Goal: Task Accomplishment & Management: Complete application form

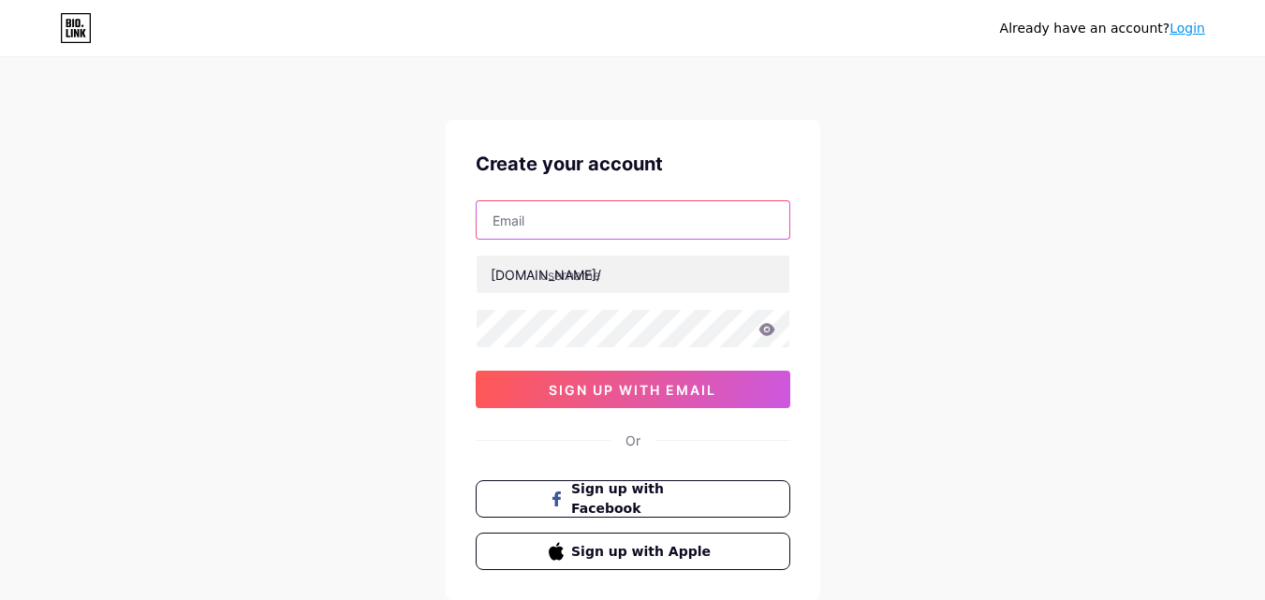
click at [568, 201] on input "text" at bounding box center [633, 219] width 313 height 37
type input "[EMAIL_ADDRESS][DOMAIN_NAME]"
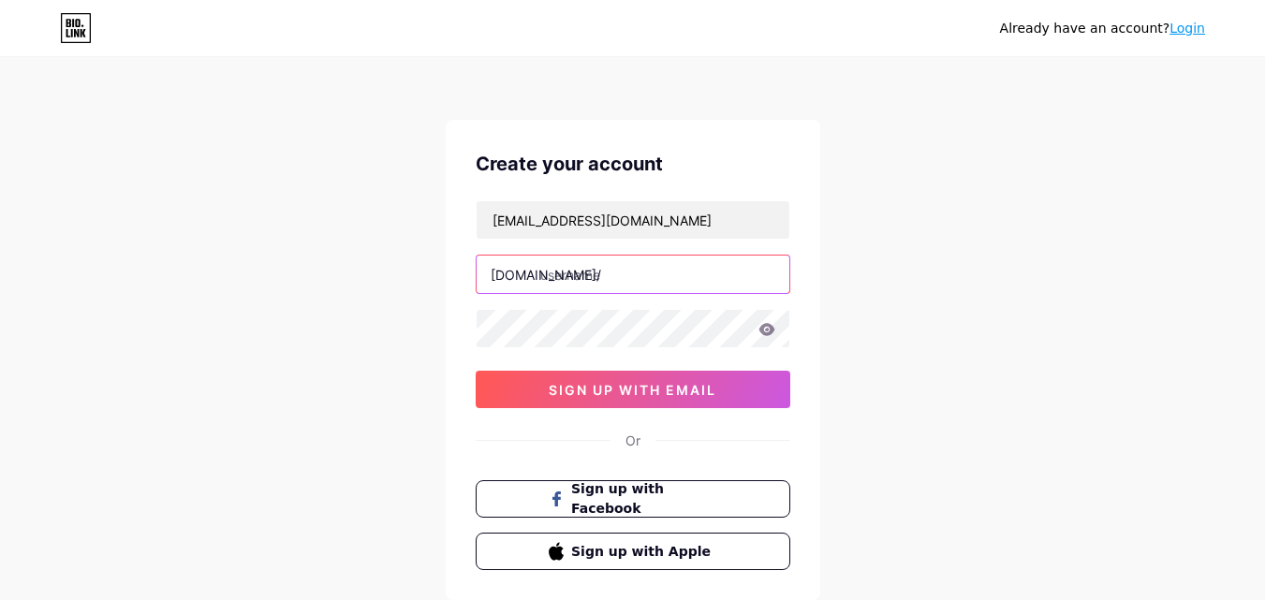
click at [590, 276] on input "text" at bounding box center [633, 274] width 313 height 37
paste input "derilaergo"
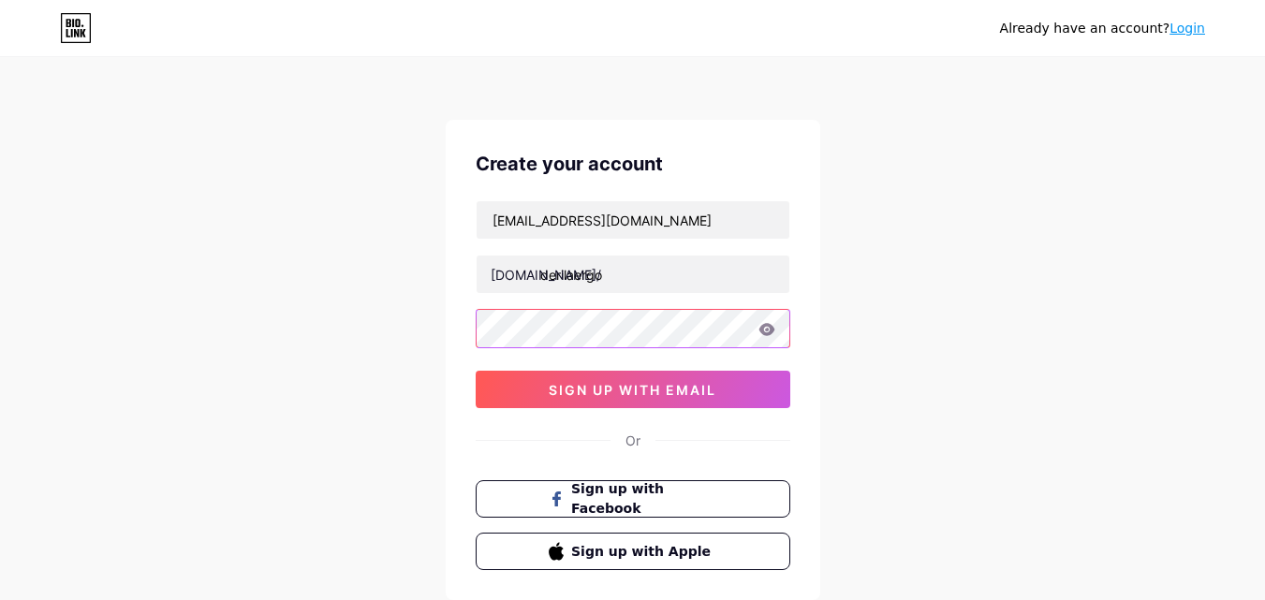
type input "derila ergo"
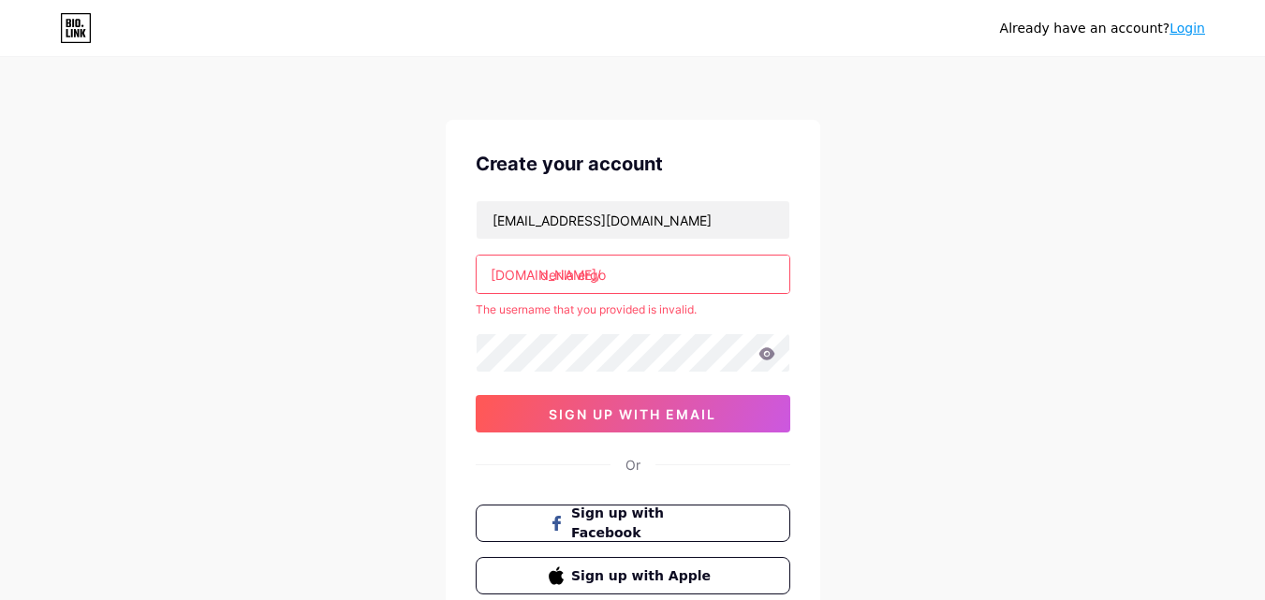
drag, startPoint x: 625, startPoint y: 267, endPoint x: 528, endPoint y: 285, distance: 98.1
click at [528, 285] on input "derila ergo" at bounding box center [633, 274] width 313 height 37
click at [540, 214] on input "[EMAIL_ADDRESS][DOMAIN_NAME]" at bounding box center [633, 219] width 313 height 37
click at [576, 260] on input "text" at bounding box center [633, 274] width 313 height 37
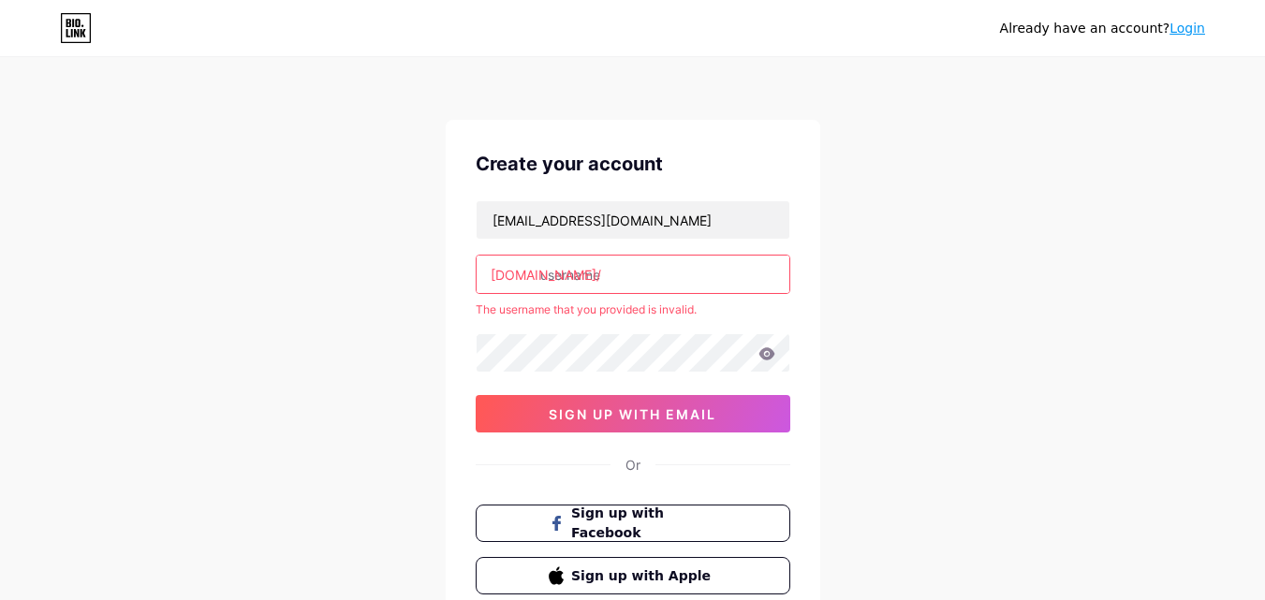
paste input "mildredjohnstonu"
type input "mildredjohnstonu"
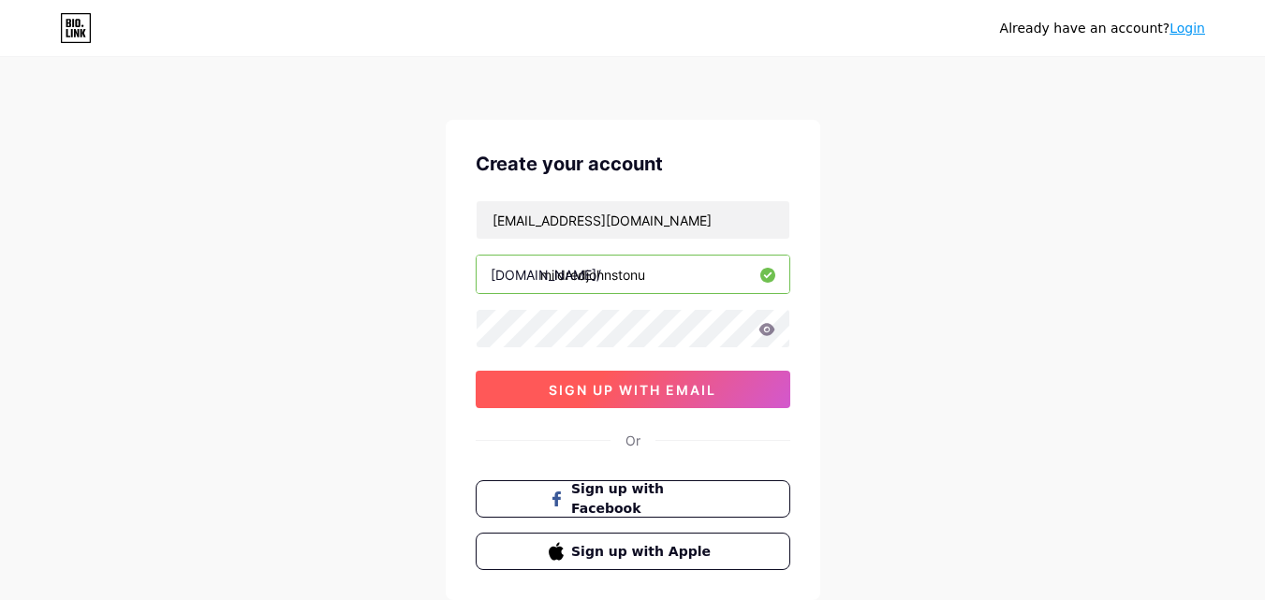
click at [688, 394] on span "sign up with email" at bounding box center [633, 390] width 168 height 16
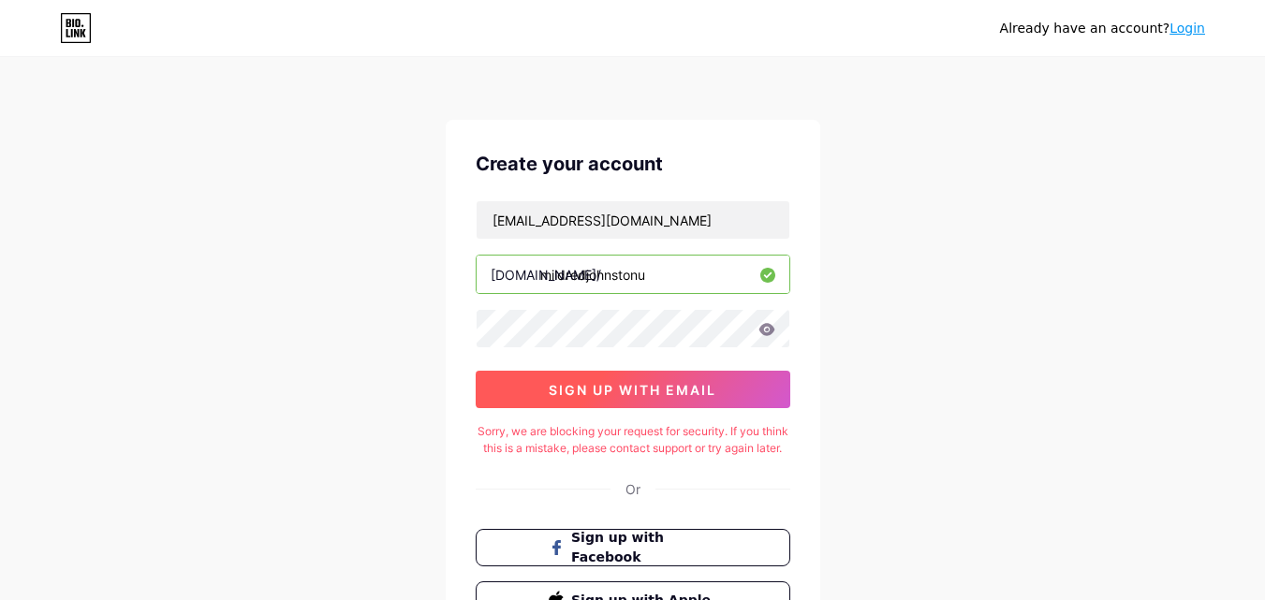
click at [689, 399] on button "sign up with email" at bounding box center [633, 389] width 315 height 37
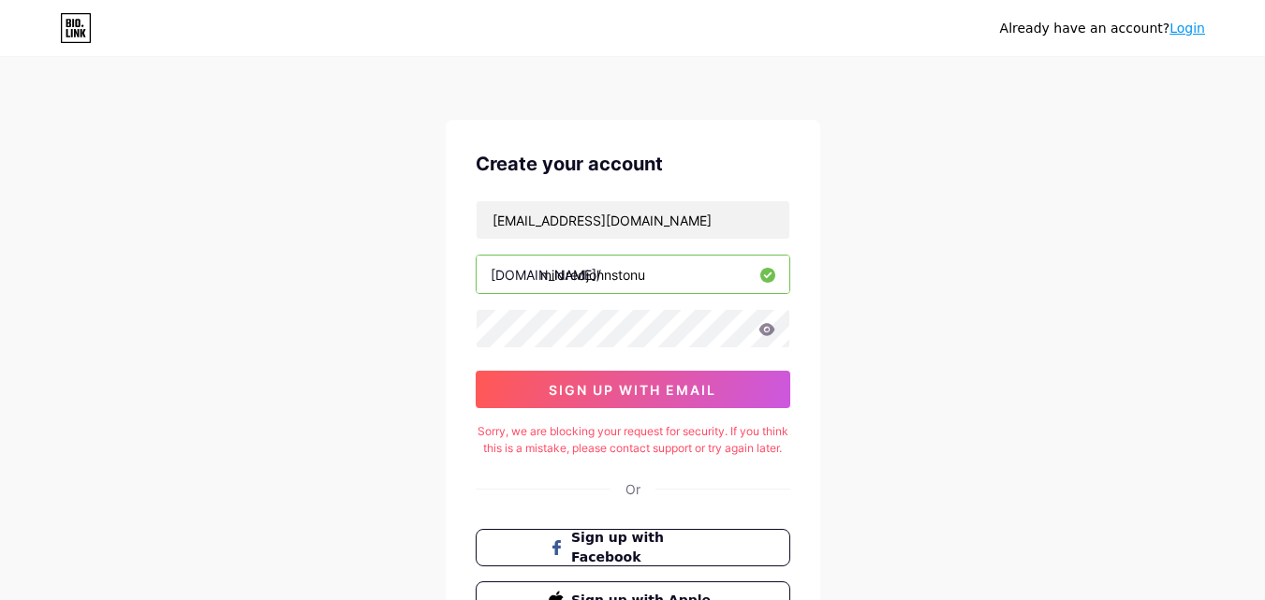
click at [1188, 36] on link "Login" at bounding box center [1188, 28] width 36 height 15
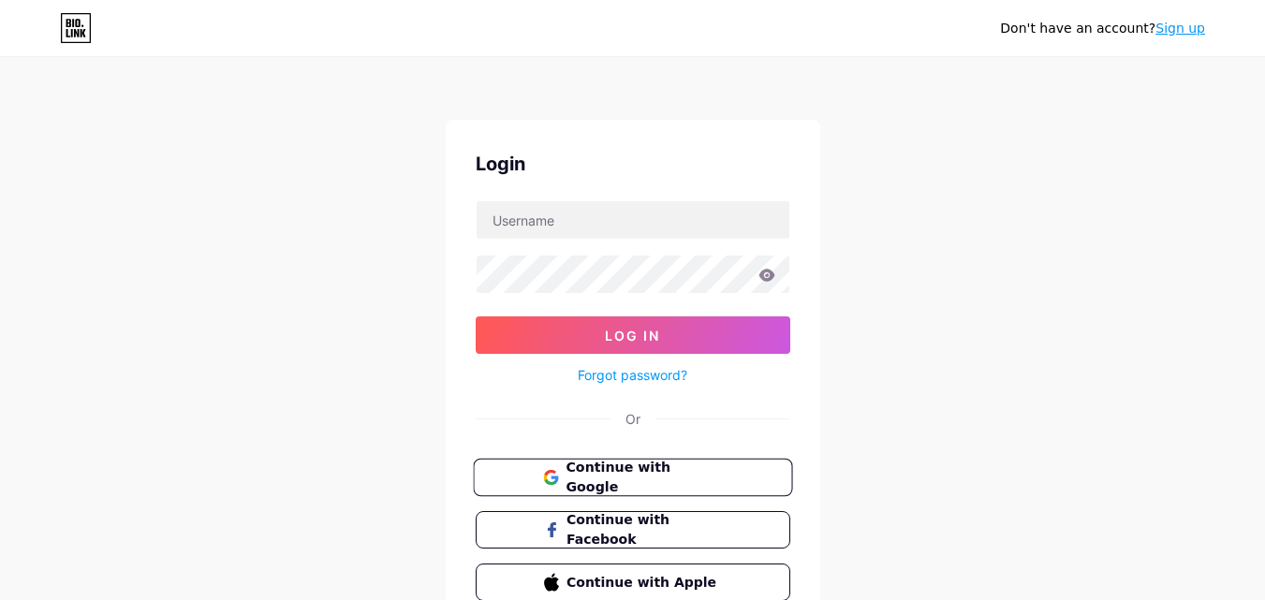
click at [652, 478] on span "Continue with Google" at bounding box center [644, 478] width 156 height 40
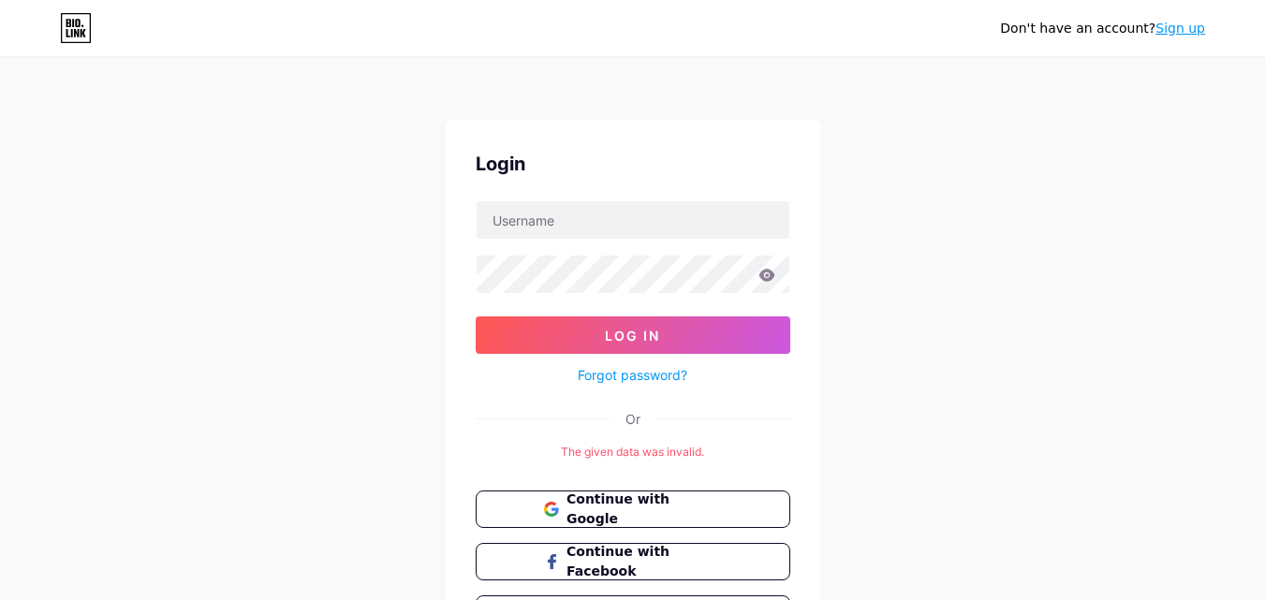
click at [1187, 30] on link "Sign up" at bounding box center [1181, 28] width 50 height 15
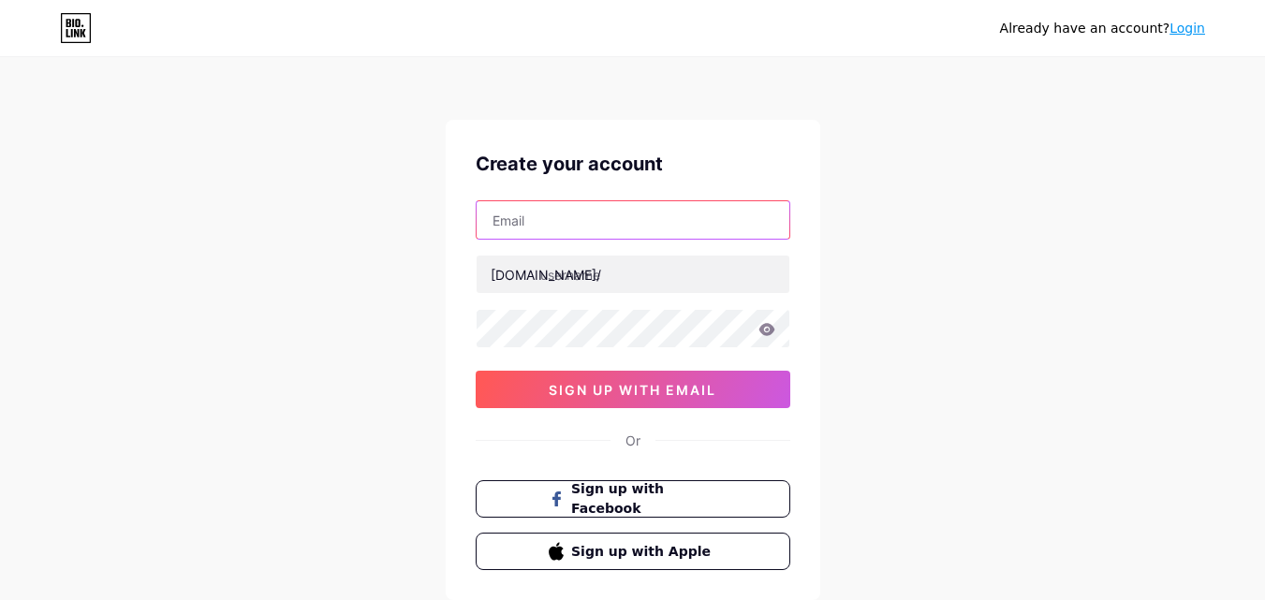
click at [526, 221] on input "text" at bounding box center [633, 219] width 313 height 37
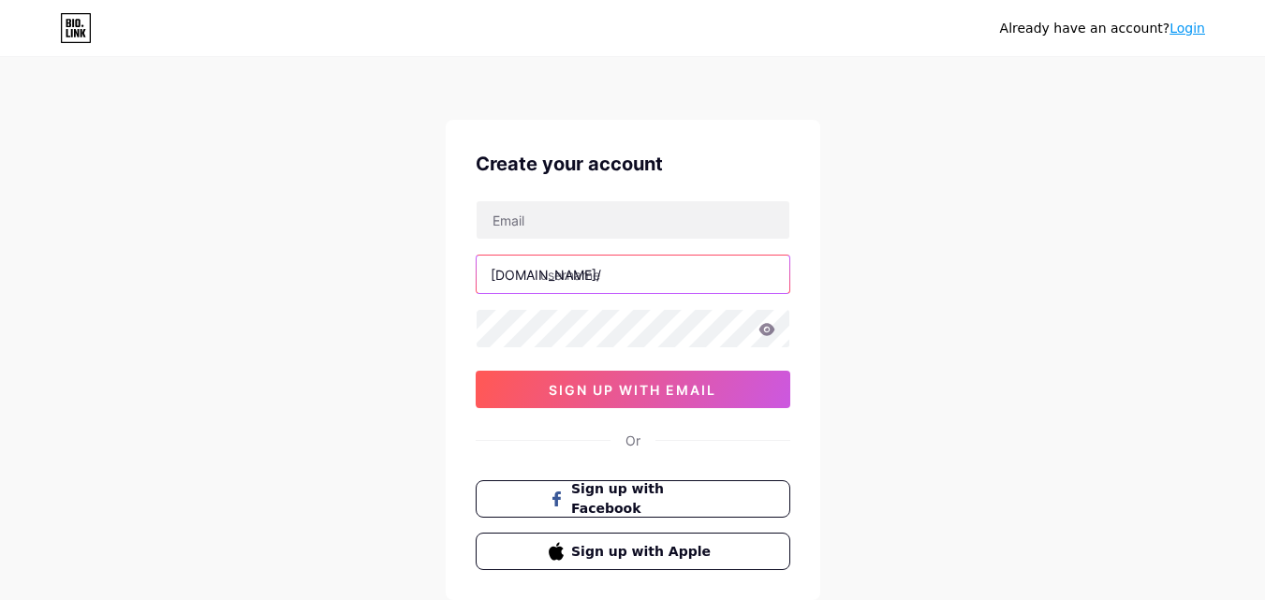
click at [544, 271] on input "text" at bounding box center [633, 274] width 313 height 37
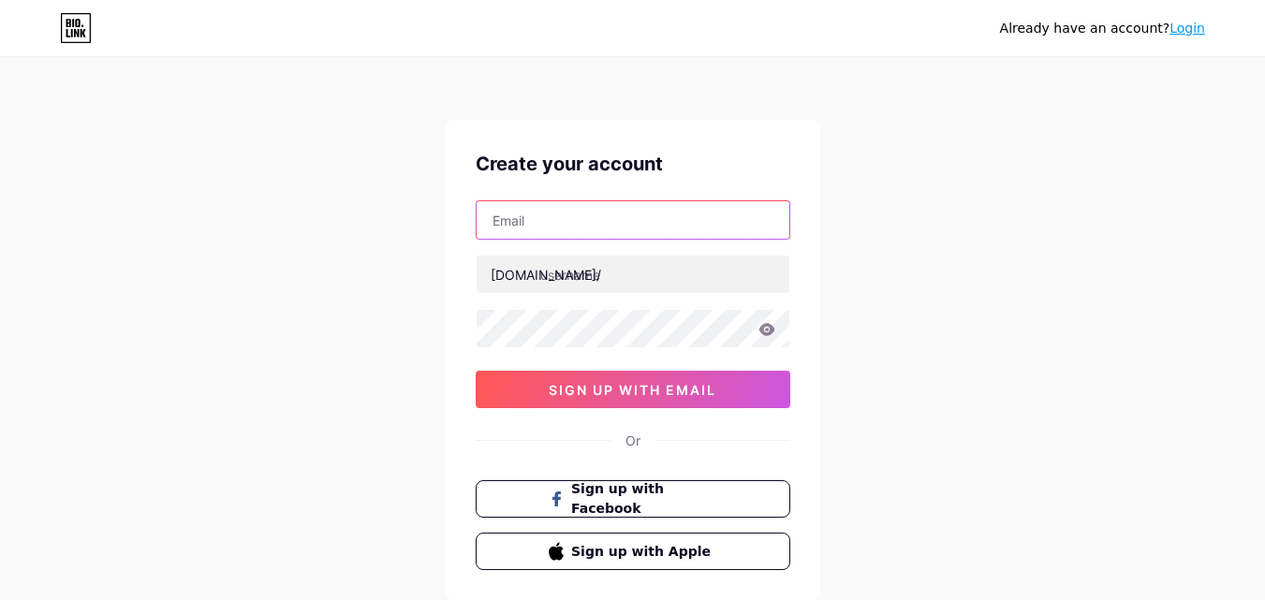
drag, startPoint x: 602, startPoint y: 227, endPoint x: 631, endPoint y: 239, distance: 31.5
click at [603, 226] on input "text" at bounding box center [633, 219] width 313 height 37
type input "[EMAIL_ADDRESS][DOMAIN_NAME]"
drag, startPoint x: 619, startPoint y: 276, endPoint x: 560, endPoint y: 302, distance: 64.2
click at [560, 303] on div "[EMAIL_ADDRESS][DOMAIN_NAME] [DOMAIN_NAME]/ 0cAFcWeA7vQyU0maHtKj1PXCYvigqTaQFAl…" at bounding box center [633, 304] width 315 height 208
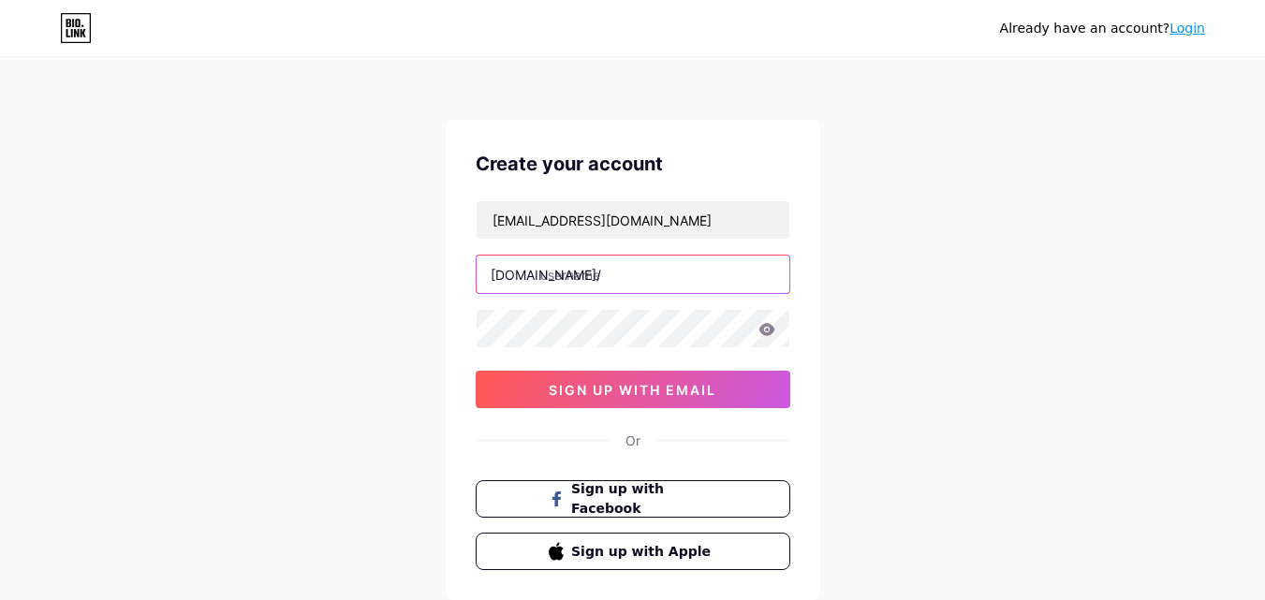
click at [588, 275] on input "text" at bounding box center [633, 274] width 313 height 37
click at [642, 278] on input "text" at bounding box center [633, 274] width 313 height 37
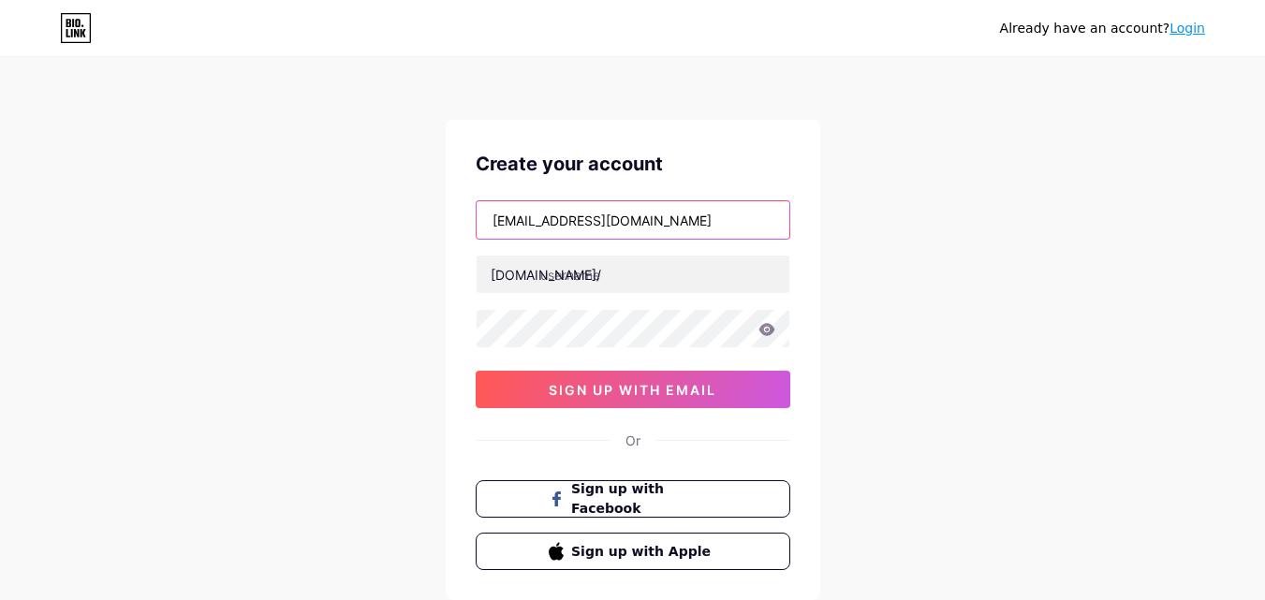
click at [550, 230] on input "[EMAIL_ADDRESS][DOMAIN_NAME]" at bounding box center [633, 219] width 313 height 37
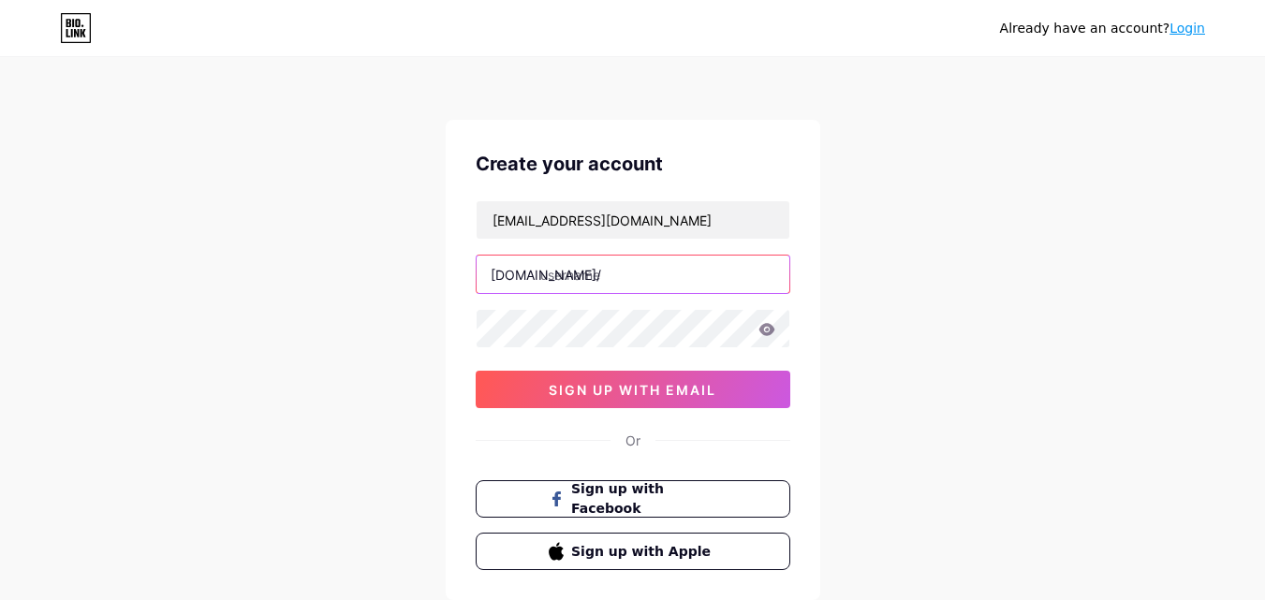
click at [556, 274] on input "text" at bounding box center [633, 274] width 313 height 37
paste input "mildredjohnstonu"
type input "mildredjohnstonu"
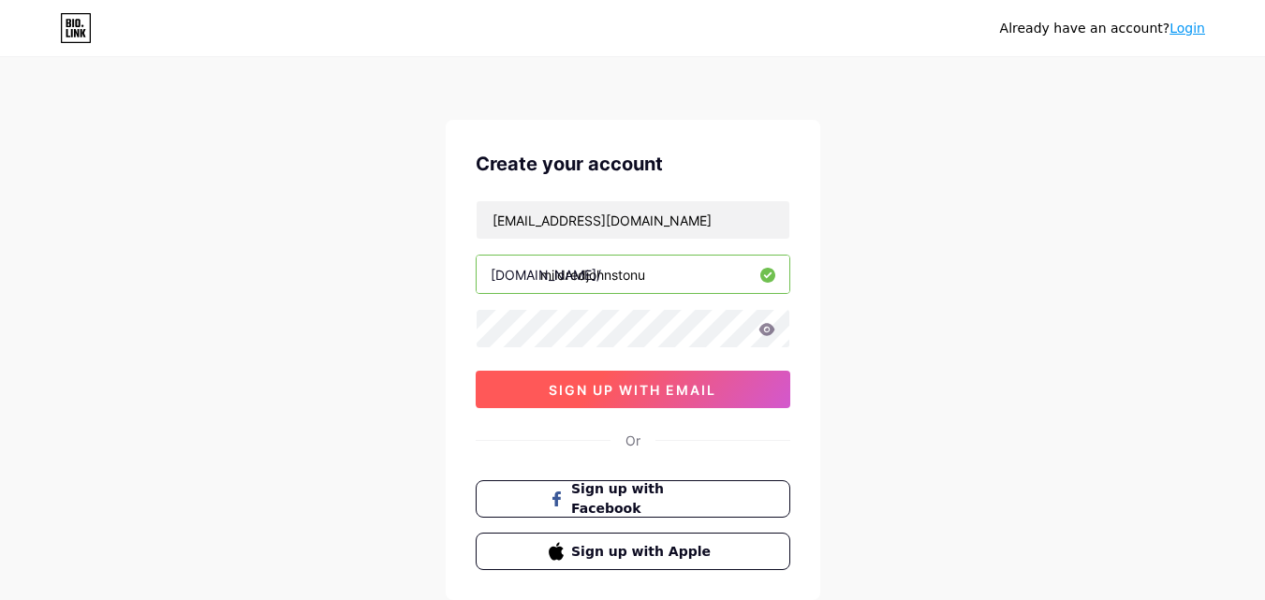
click at [658, 395] on span "sign up with email" at bounding box center [633, 390] width 168 height 16
